Goal: Task Accomplishment & Management: Use online tool/utility

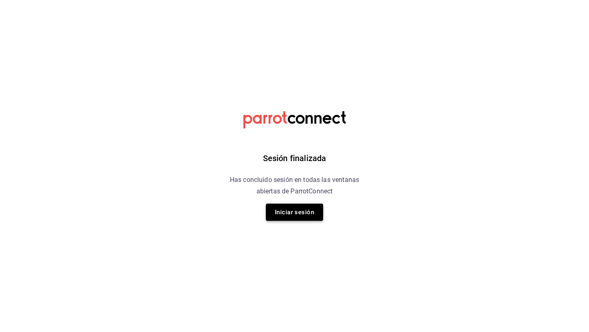
click at [301, 210] on button "Iniciar sesión" at bounding box center [294, 212] width 57 height 17
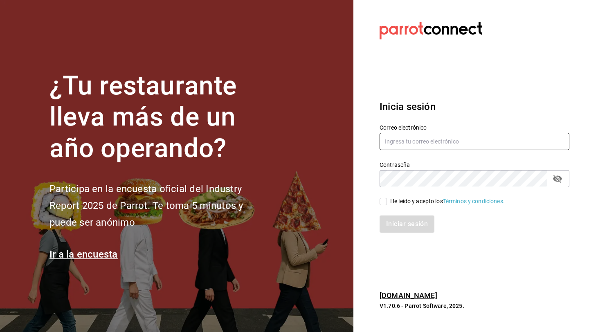
type input "[EMAIL_ADDRESS][DOMAIN_NAME]"
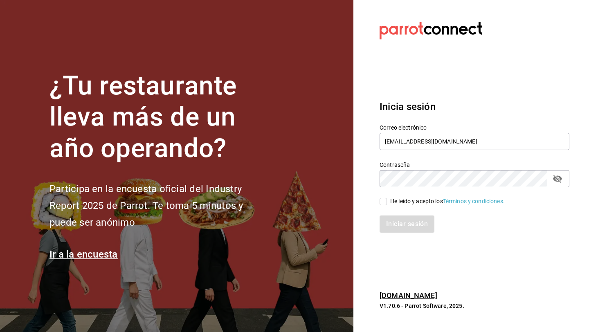
click at [384, 203] on input "He leído y acepto los Términos y condiciones." at bounding box center [383, 201] width 7 height 7
checkbox input "true"
click at [396, 224] on button "Iniciar sesión" at bounding box center [408, 224] width 56 height 17
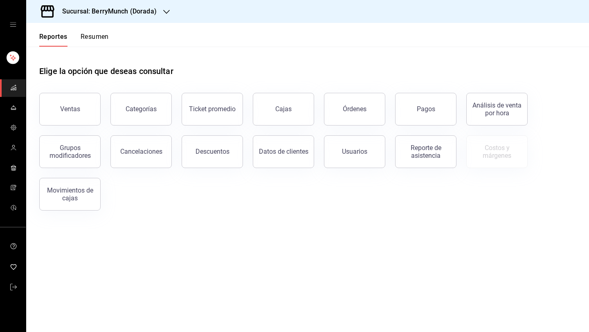
click at [52, 12] on icon at bounding box center [48, 11] width 14 height 12
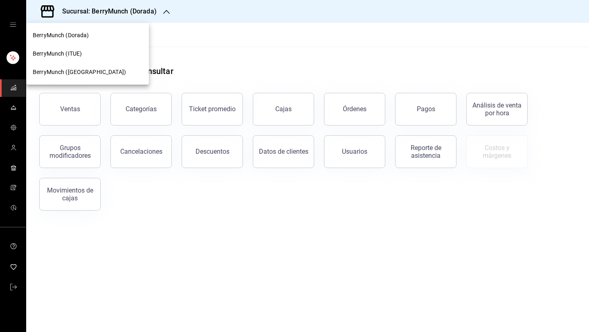
click at [52, 14] on div at bounding box center [294, 166] width 589 height 332
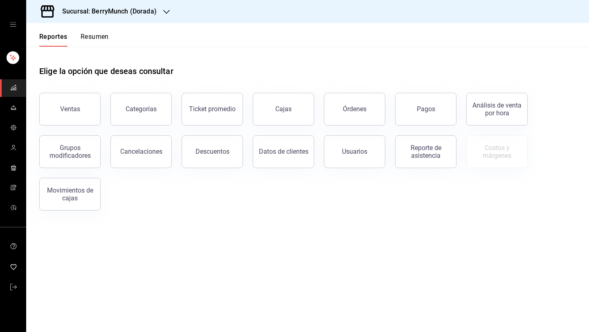
click at [52, 16] on icon at bounding box center [47, 11] width 16 height 16
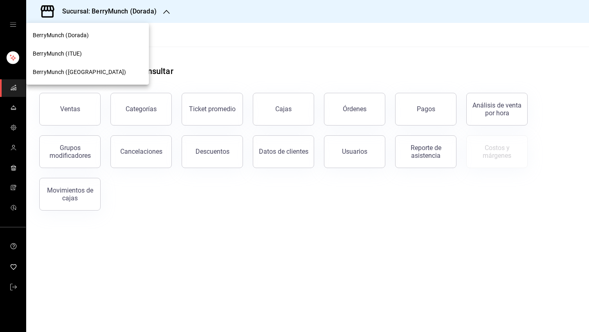
click at [61, 37] on span "BerryMunch (Dorada)" at bounding box center [61, 35] width 56 height 9
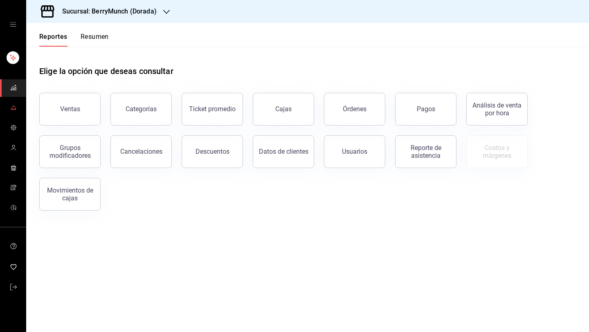
click at [14, 108] on icon "mailbox folders" at bounding box center [13, 107] width 7 height 7
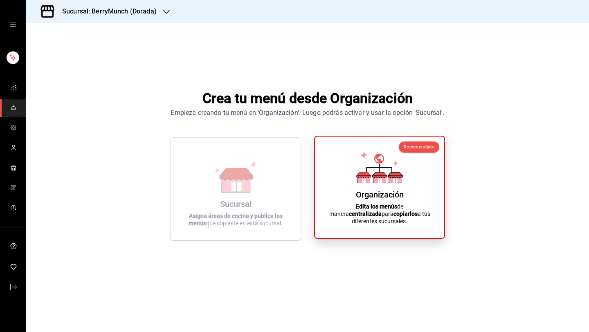
click at [361, 183] on icon at bounding box center [364, 179] width 13 height 8
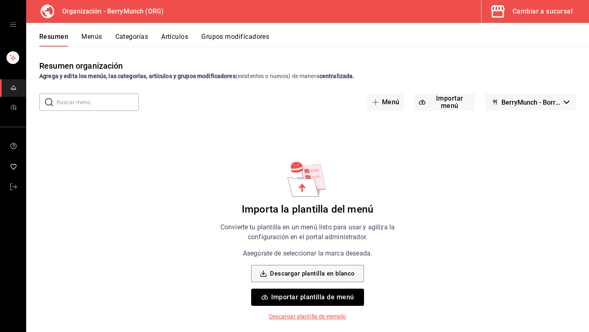
click at [9, 24] on div "mailbox folders" at bounding box center [13, 24] width 26 height 49
click at [14, 25] on icon "open drawer" at bounding box center [13, 24] width 7 height 7
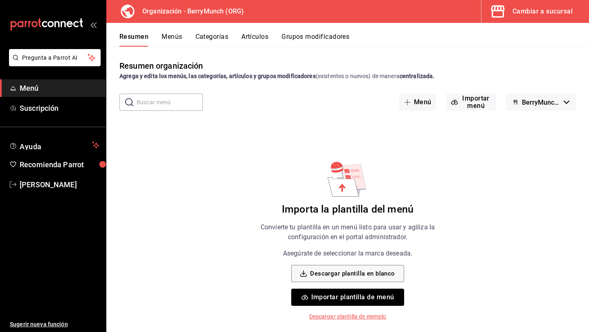
click at [248, 38] on button "Artículos" at bounding box center [255, 40] width 27 height 14
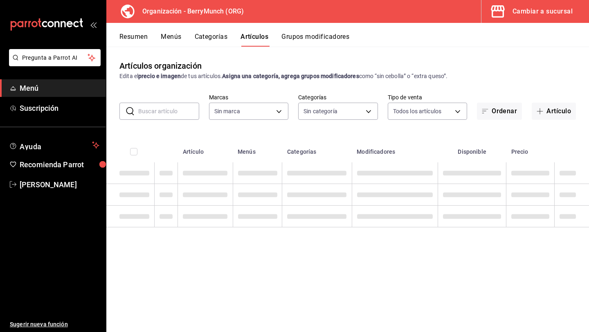
type input "6ee72f2c-8efd-45b5-a4e3-6075f88de568"
click at [314, 115] on body "Pregunta a Parrot AI Menú Suscripción Ayuda Recomienda Parrot Pedro Budib Suger…" at bounding box center [294, 166] width 589 height 332
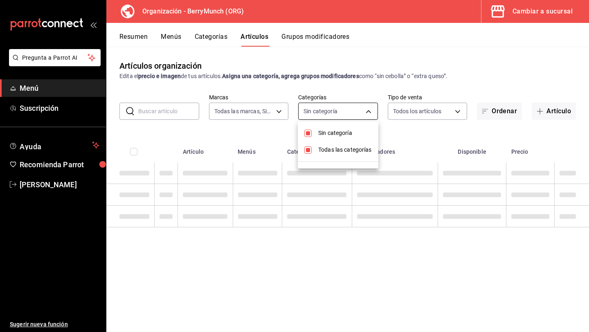
type input "a67a2e02-2cd0-4615-9b6e-58e3a291834d,a2281fe3-d60c-4136-9d11-5da46298c5d9,69c5d…"
checkbox input "true"
